Goal: Transaction & Acquisition: Purchase product/service

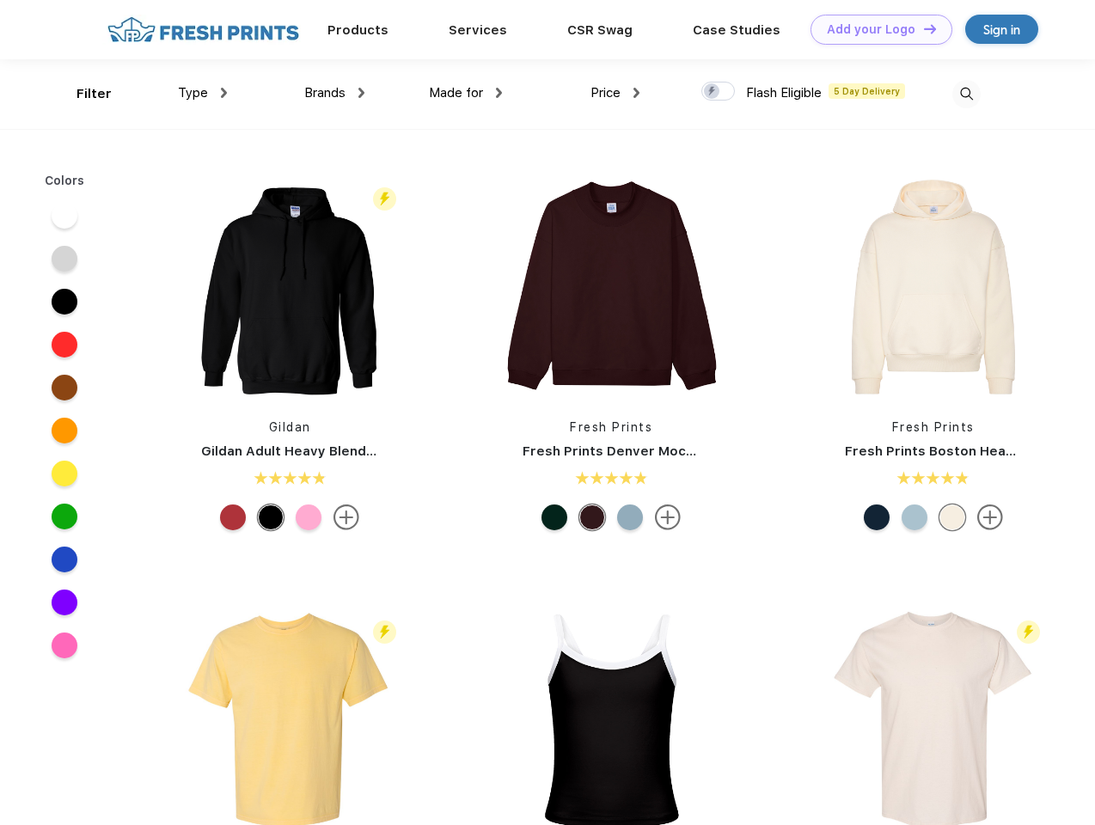
scroll to position [1, 0]
click at [875, 29] on link "Add your Logo Design Tool" at bounding box center [882, 30] width 142 height 30
click at [0, 0] on div "Design Tool" at bounding box center [0, 0] width 0 height 0
click at [923, 28] on link "Add your Logo Design Tool" at bounding box center [882, 30] width 142 height 30
click at [83, 94] on div "Filter" at bounding box center [94, 94] width 35 height 20
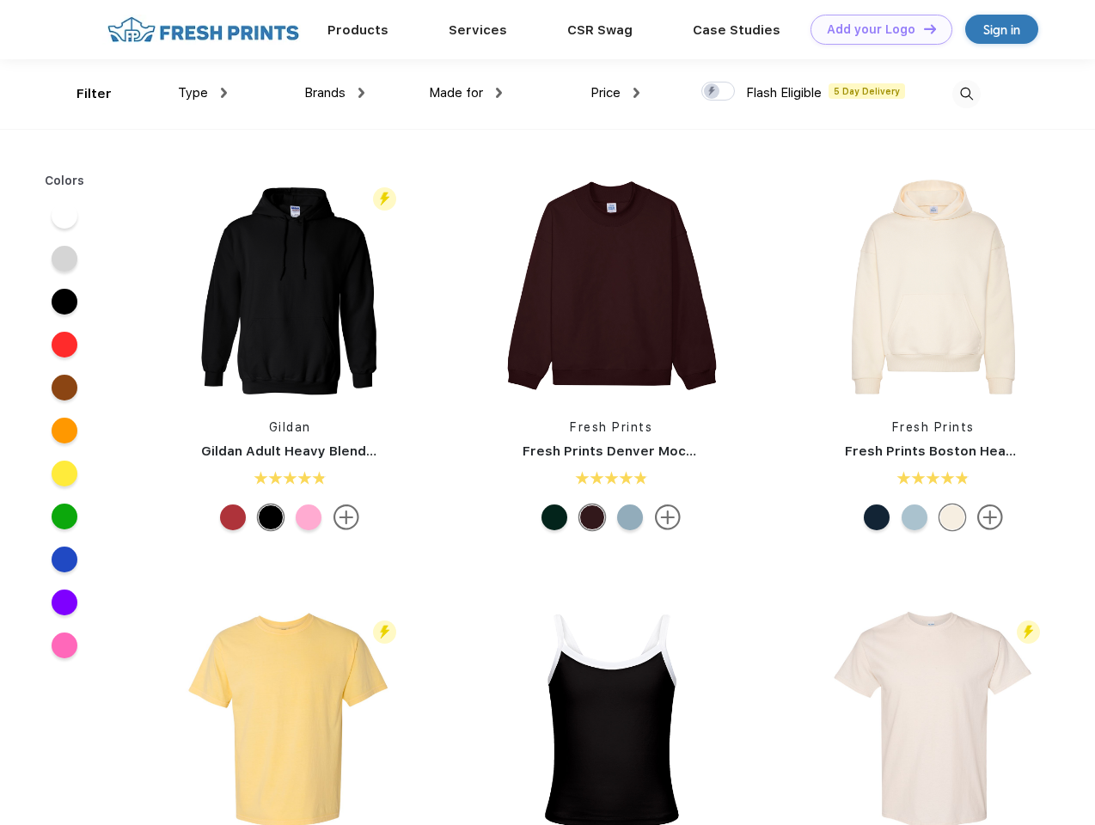
click at [203, 93] on span "Type" at bounding box center [193, 92] width 30 height 15
click at [334, 93] on span "Brands" at bounding box center [324, 92] width 41 height 15
click at [466, 93] on span "Made for" at bounding box center [456, 92] width 54 height 15
click at [616, 93] on span "Price" at bounding box center [606, 92] width 30 height 15
click at [719, 92] on div at bounding box center [719, 91] width 34 height 19
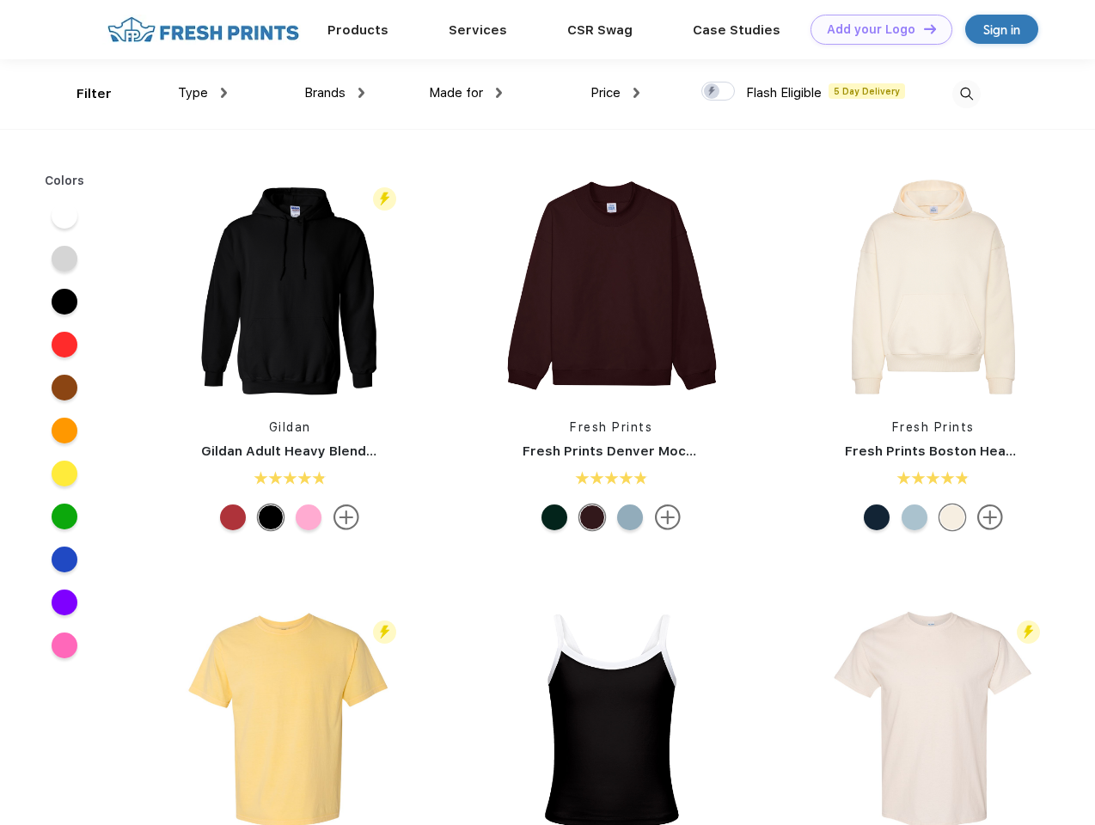
click at [713, 92] on input "checkbox" at bounding box center [707, 86] width 11 height 11
click at [966, 94] on img at bounding box center [967, 94] width 28 height 28
